Goal: Check status: Check status

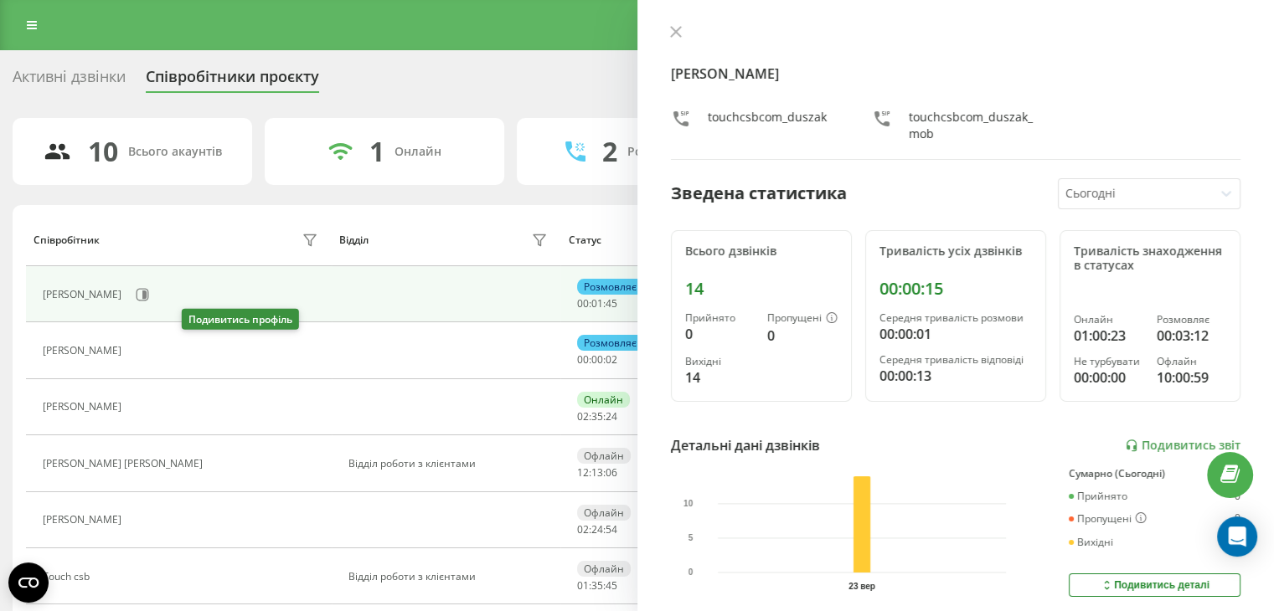
click at [150, 344] on button at bounding box center [140, 352] width 20 height 23
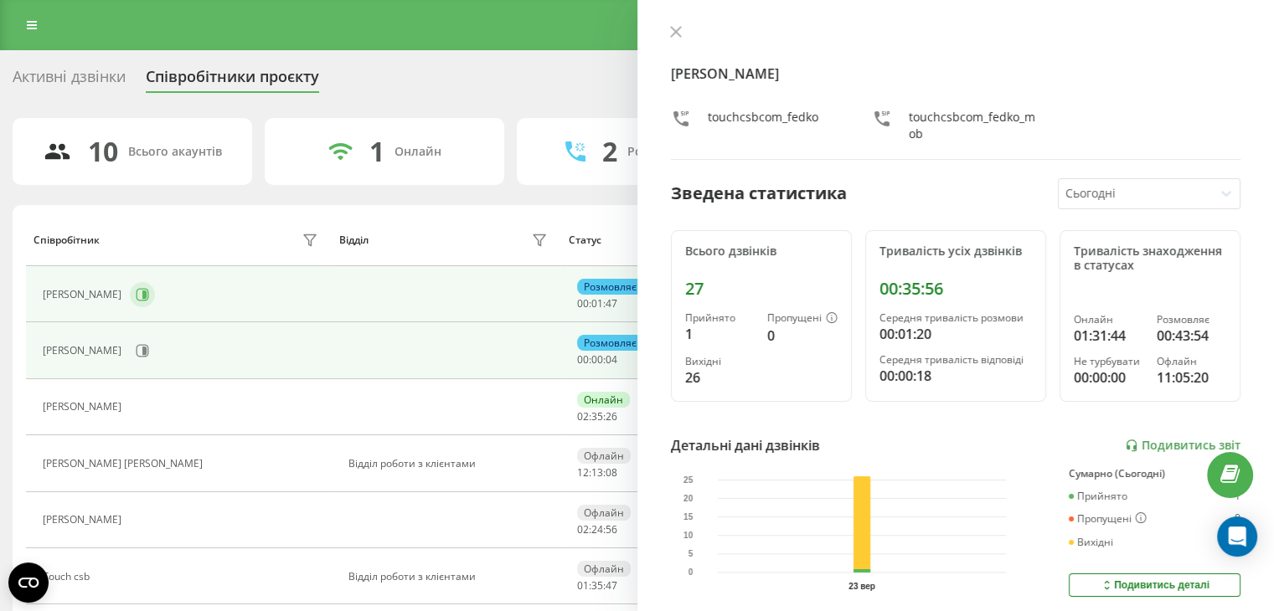
click at [142, 293] on icon at bounding box center [144, 295] width 4 height 8
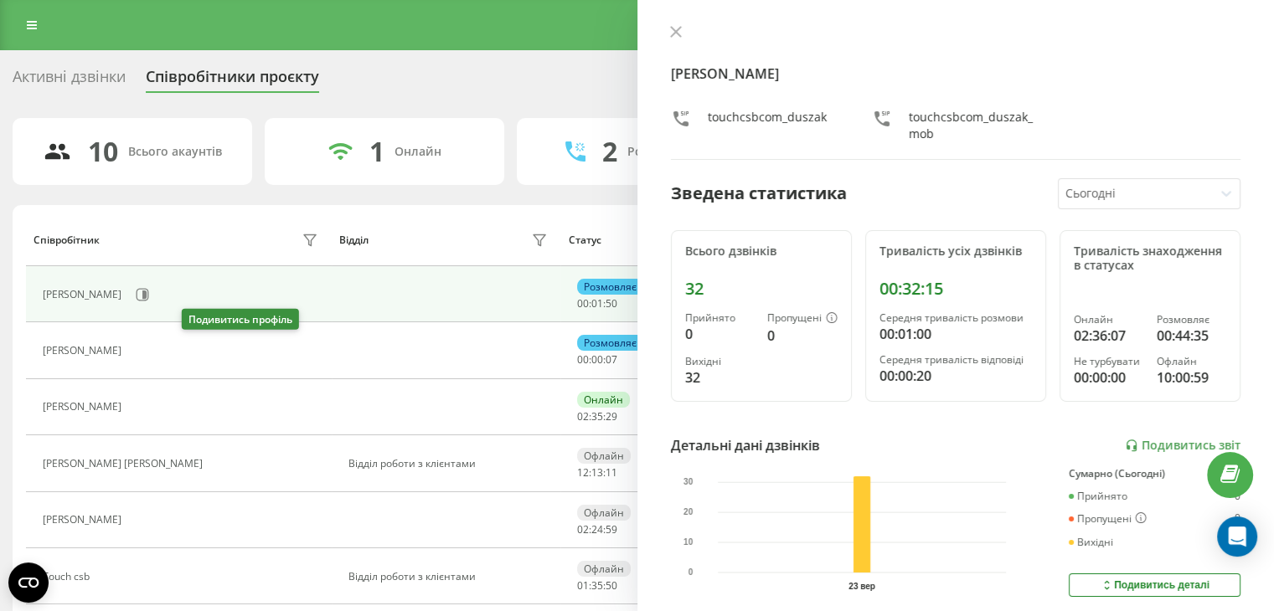
click at [147, 347] on icon at bounding box center [139, 350] width 13 height 13
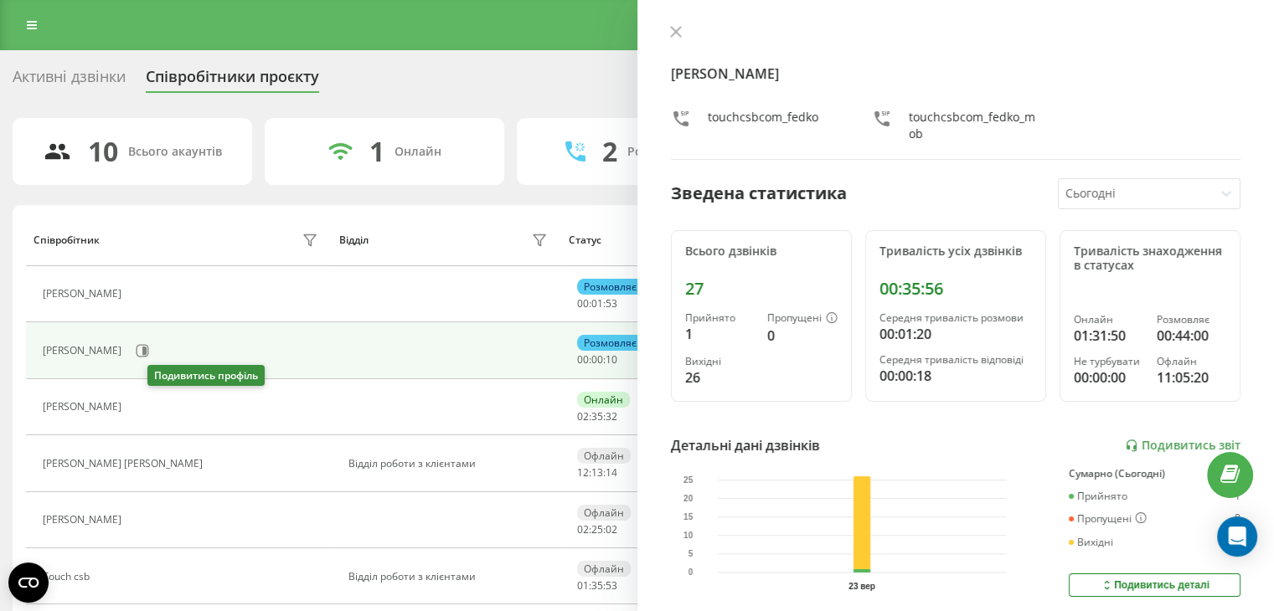
click at [147, 404] on icon at bounding box center [139, 407] width 13 height 13
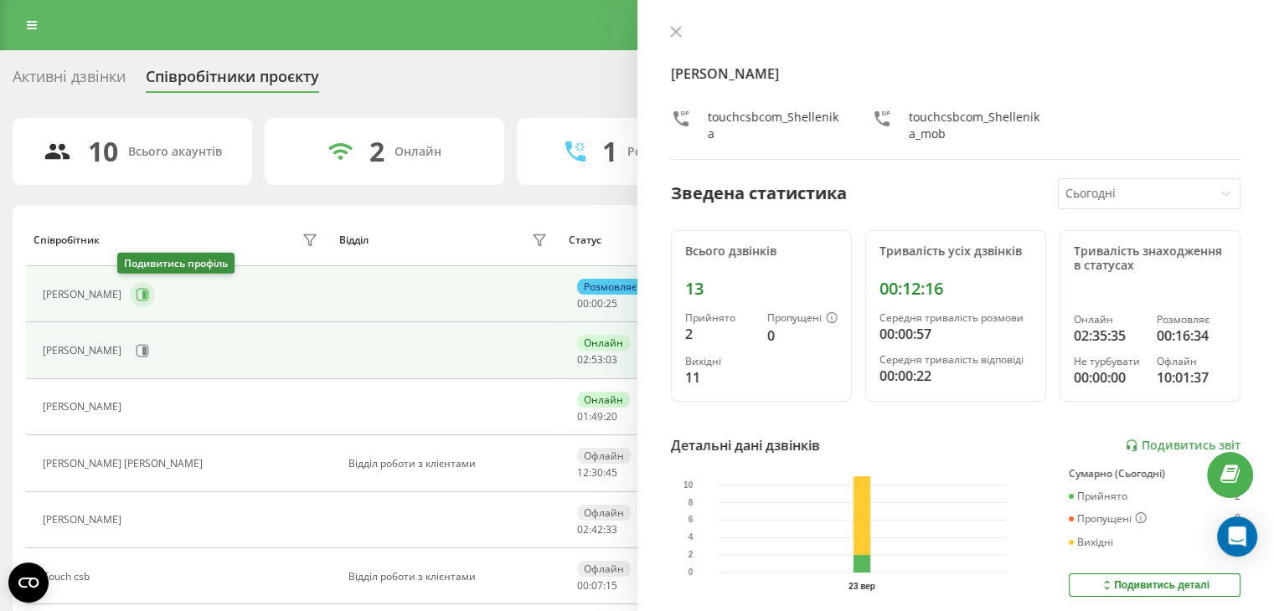
click at [136, 296] on icon at bounding box center [142, 294] width 13 height 13
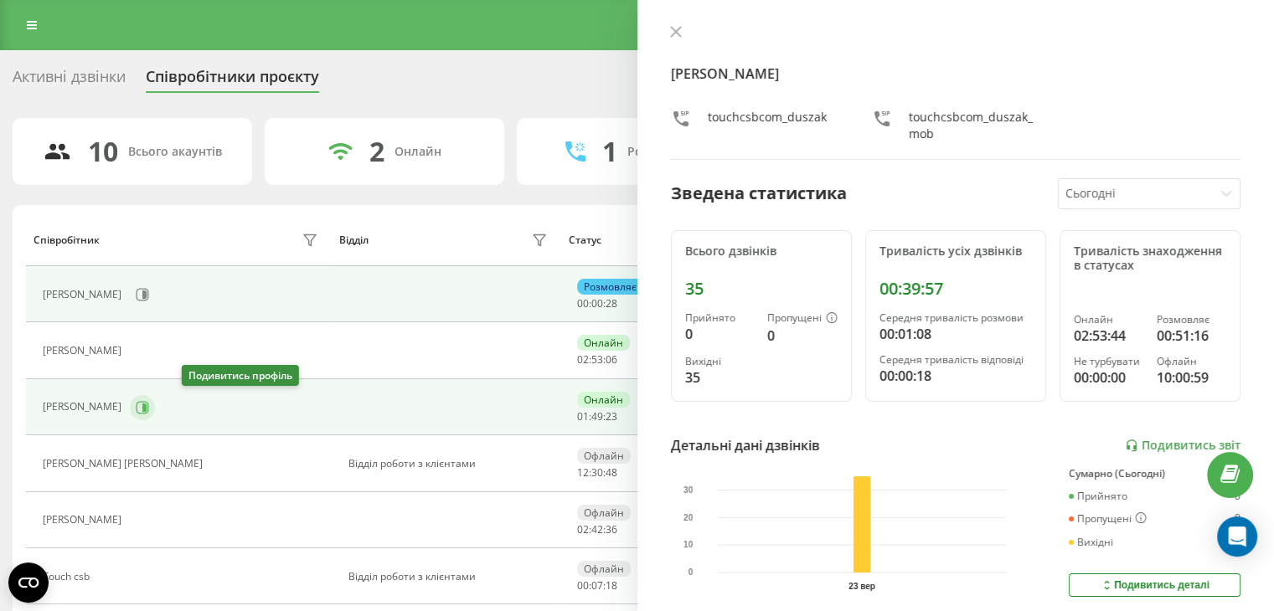
click at [155, 409] on button at bounding box center [142, 407] width 25 height 25
